Goal: Navigation & Orientation: Go to known website

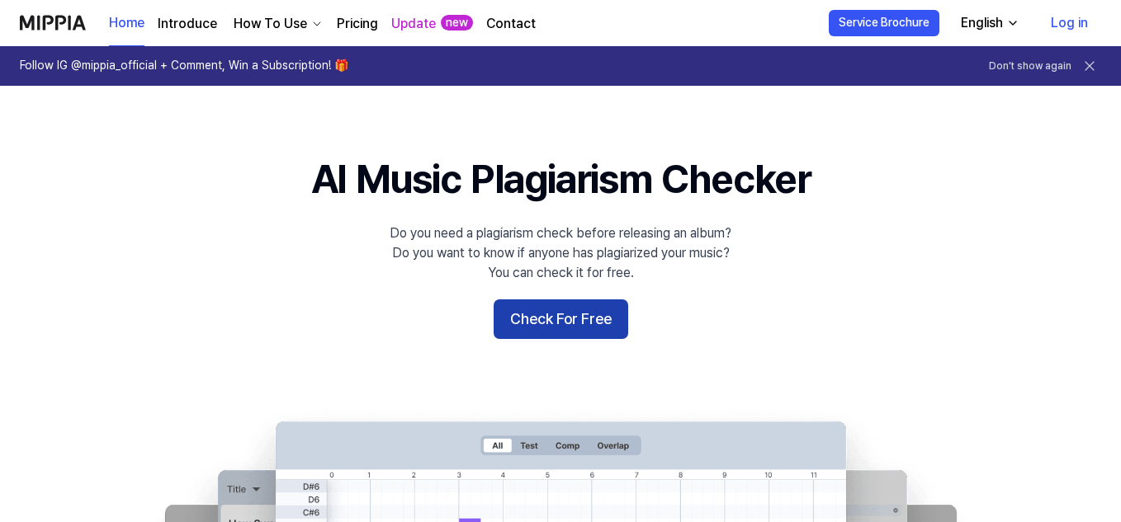
click at [545, 314] on button "Check For Free" at bounding box center [561, 320] width 135 height 40
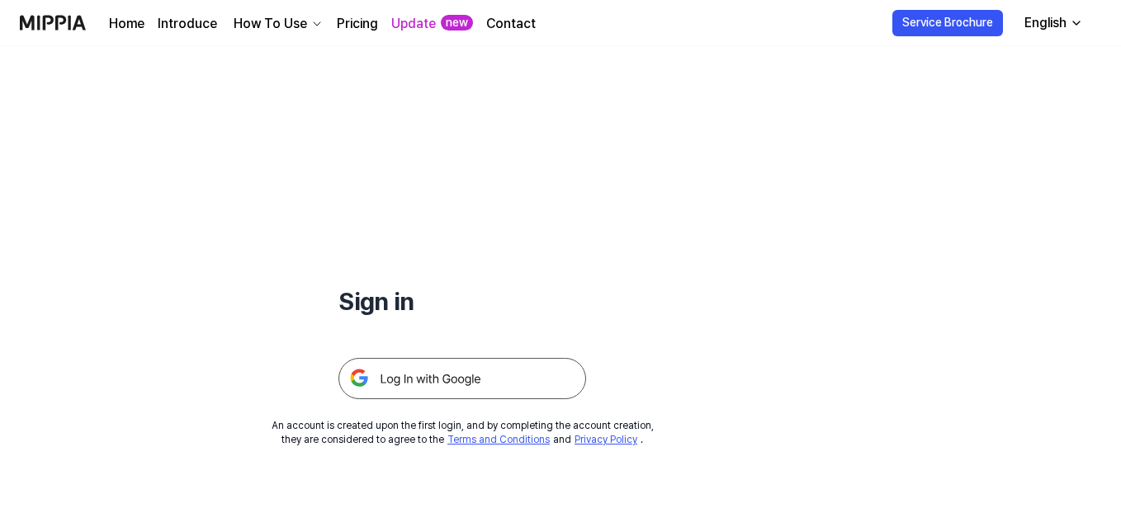
scroll to position [106, 0]
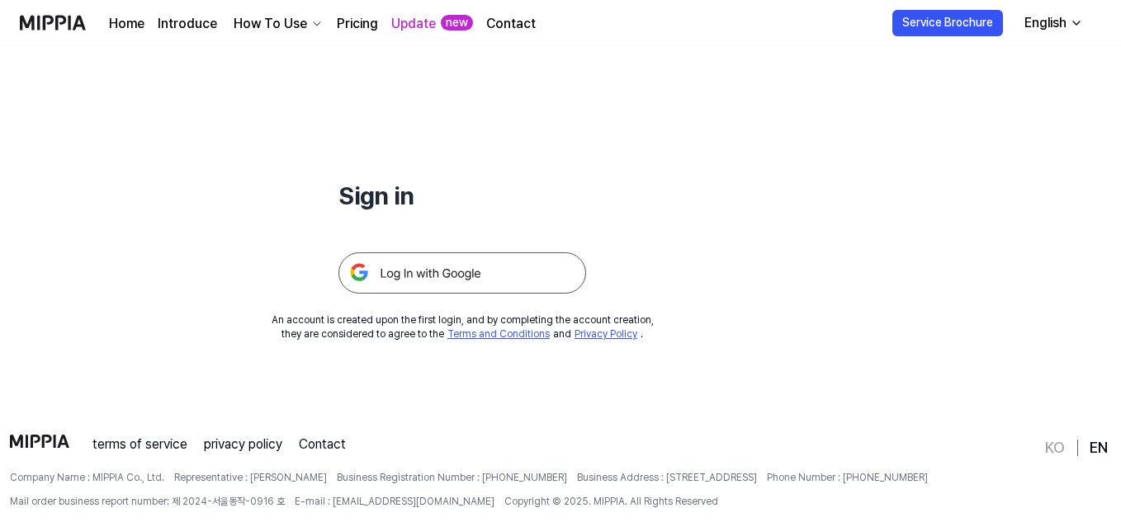
click at [462, 274] on img at bounding box center [462, 273] width 248 height 41
